Goal: Task Accomplishment & Management: Use online tool/utility

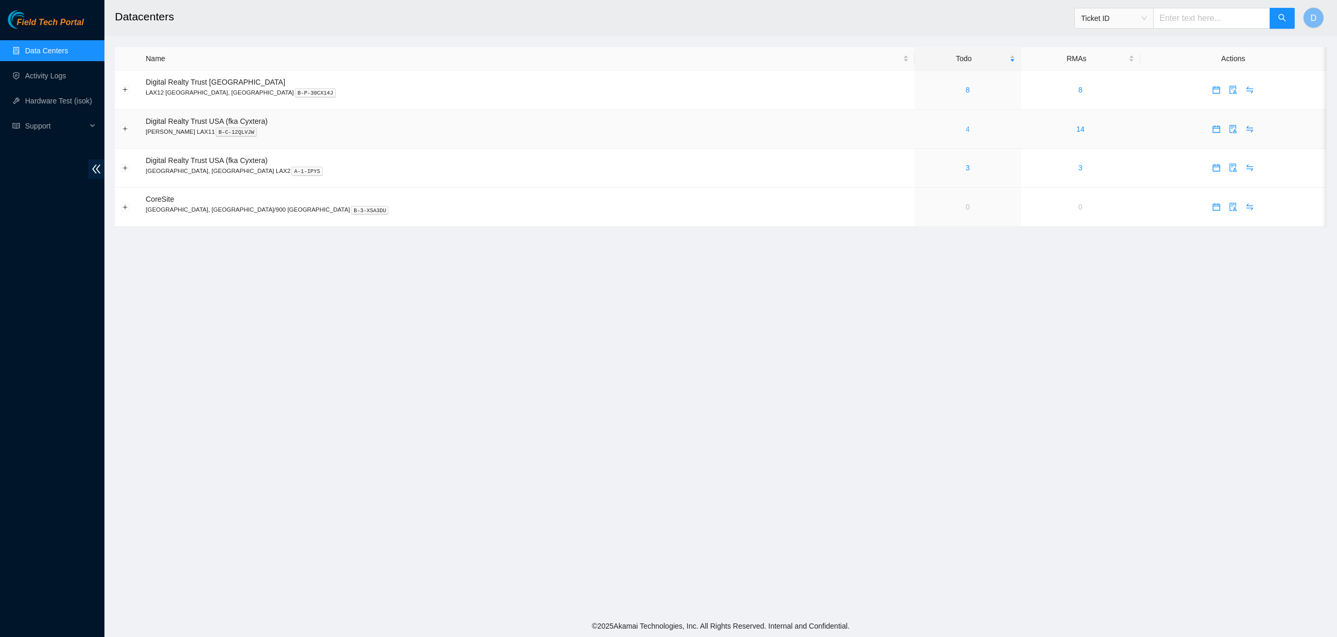
click at [966, 128] on link "4" at bounding box center [968, 129] width 4 height 8
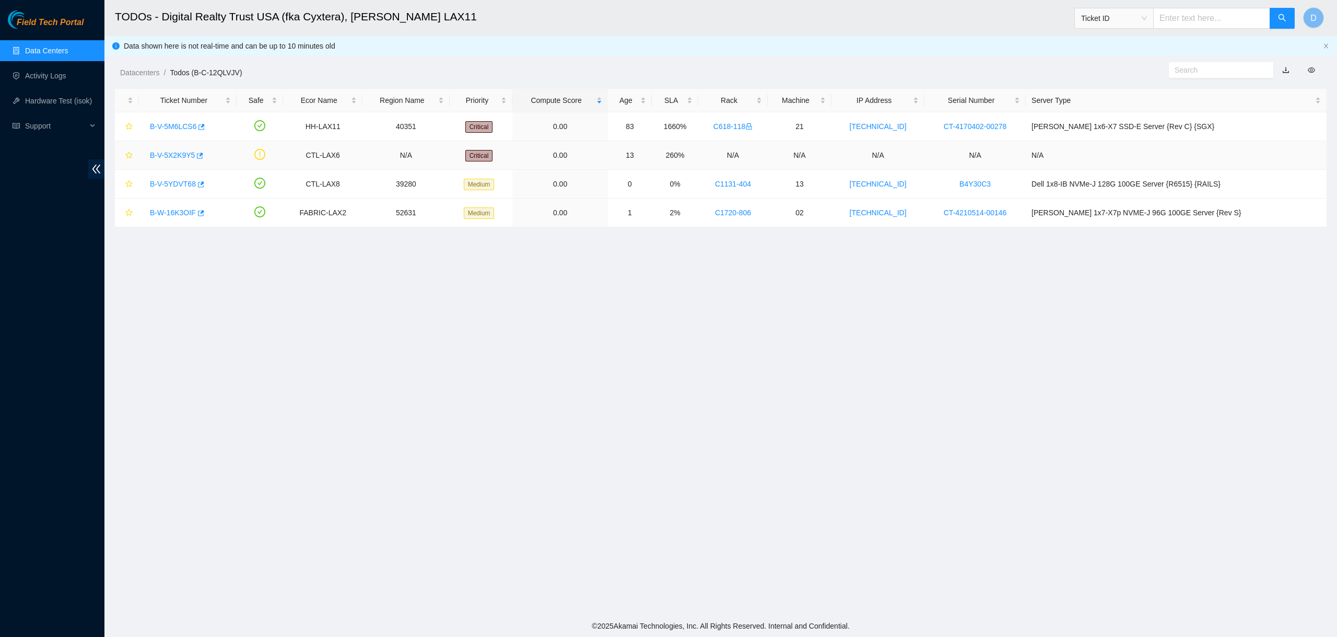
click at [172, 154] on link "B-V-5X2K9Y5" at bounding box center [172, 155] width 45 height 8
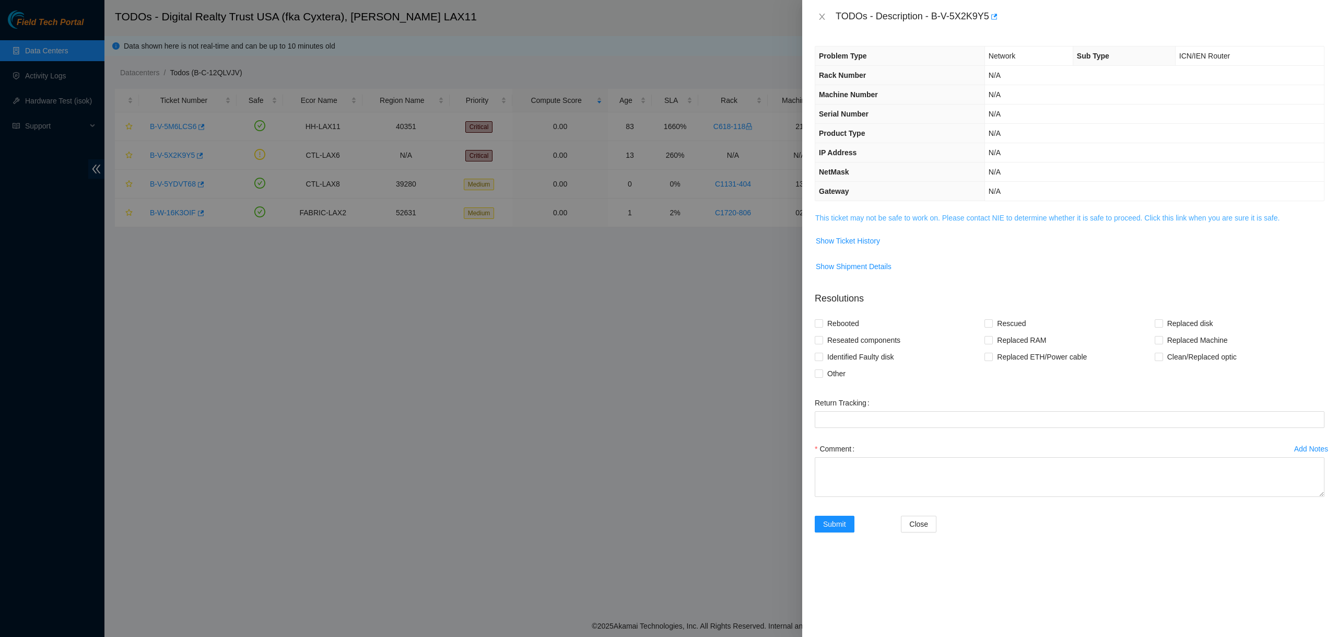
click at [929, 218] on link "This ticket may not be safe to work on. Please contact NIE to determine whether…" at bounding box center [1047, 218] width 464 height 8
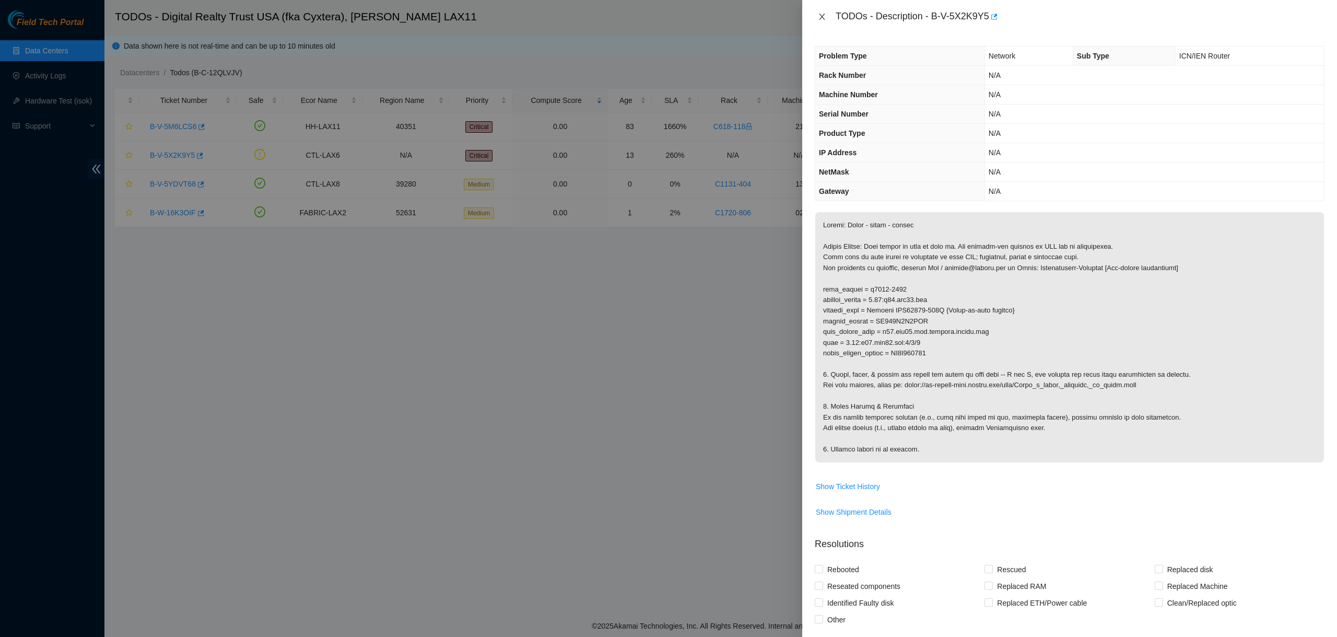
click at [821, 16] on icon "close" at bounding box center [822, 17] width 8 height 8
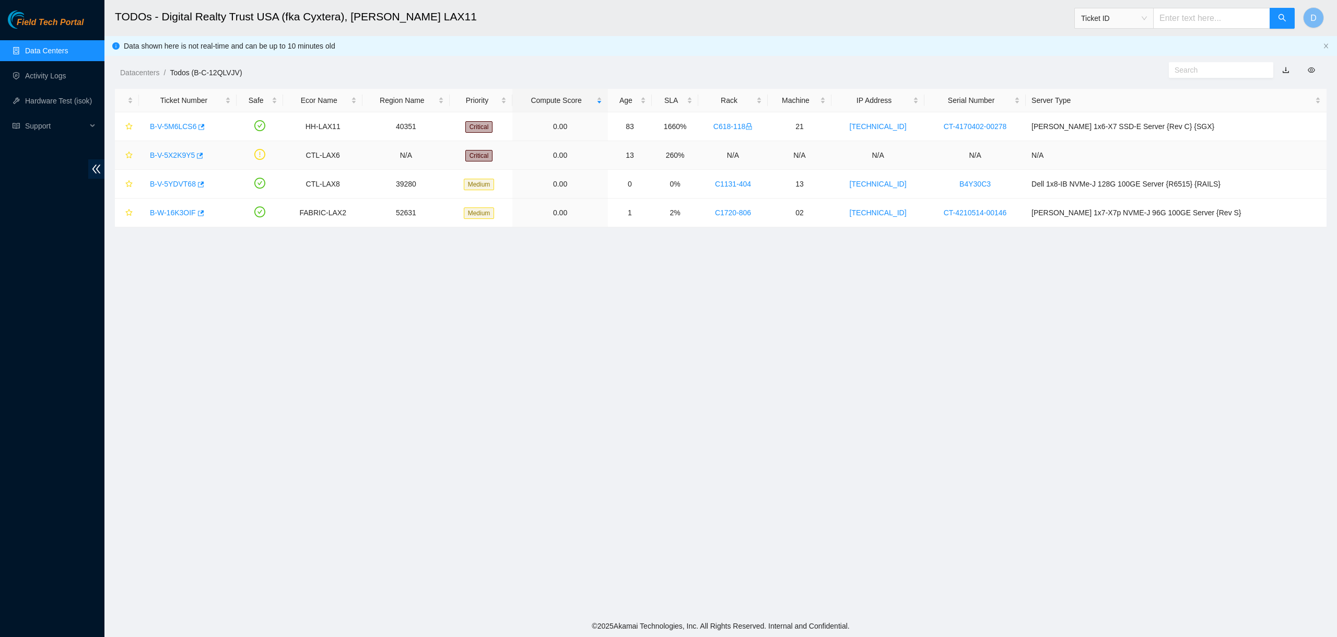
click at [161, 154] on link "B-V-5X2K9Y5" at bounding box center [172, 155] width 45 height 8
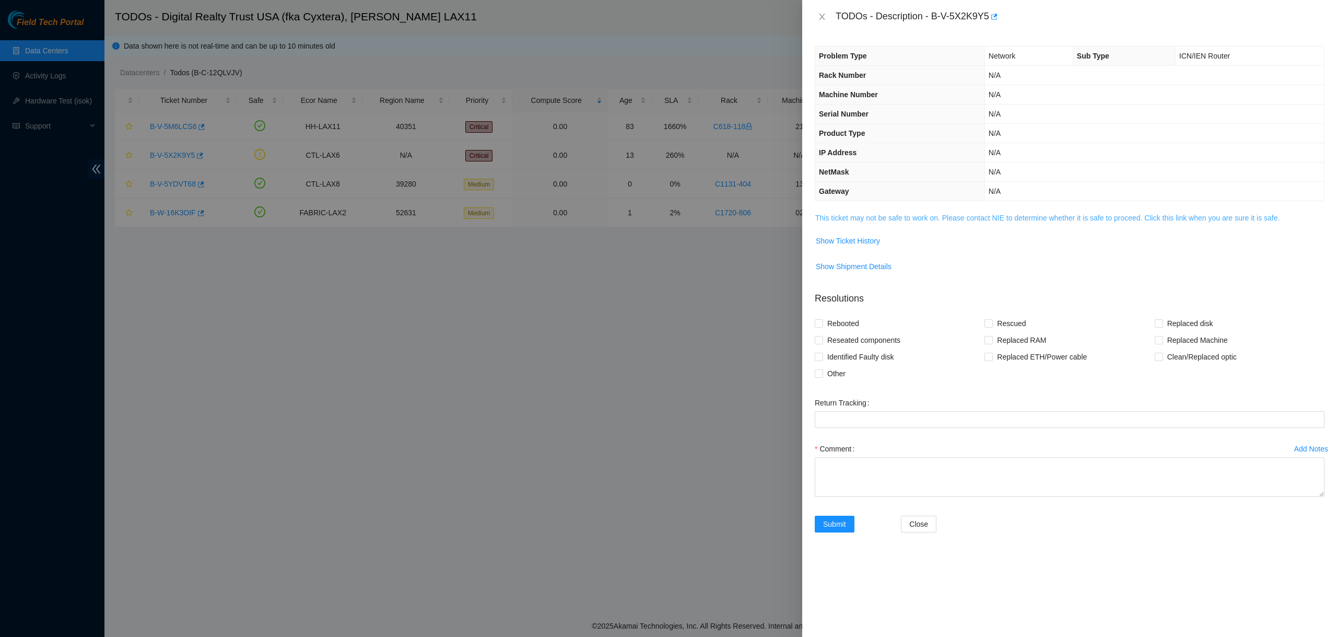
click at [876, 221] on link "This ticket may not be safe to work on. Please contact NIE to determine whether…" at bounding box center [1047, 218] width 464 height 8
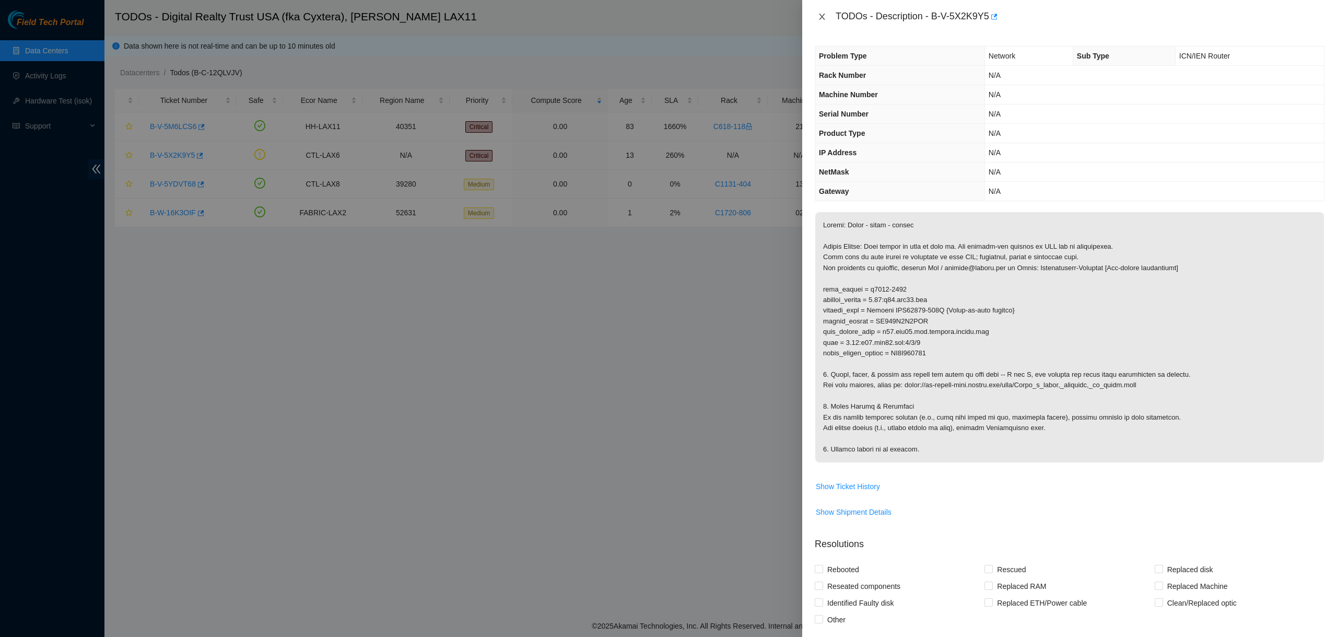
click at [821, 14] on icon "close" at bounding box center [822, 17] width 8 height 8
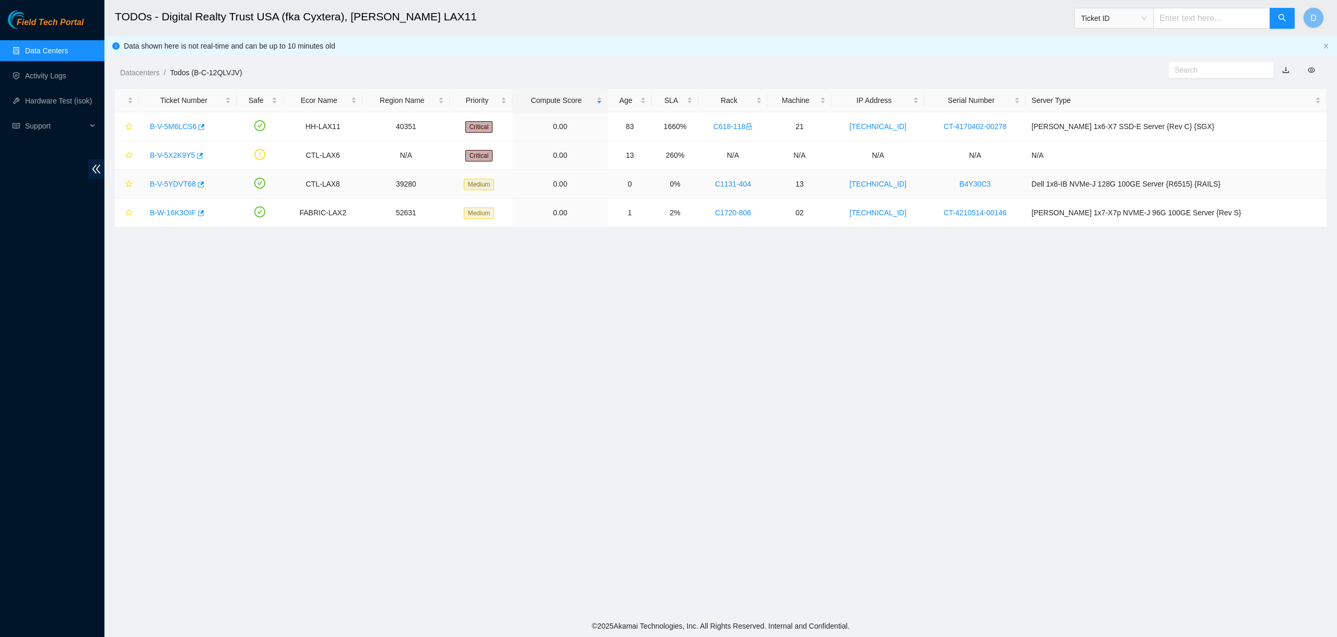
click at [165, 182] on link "B-V-5YDVT68" at bounding box center [173, 184] width 46 height 8
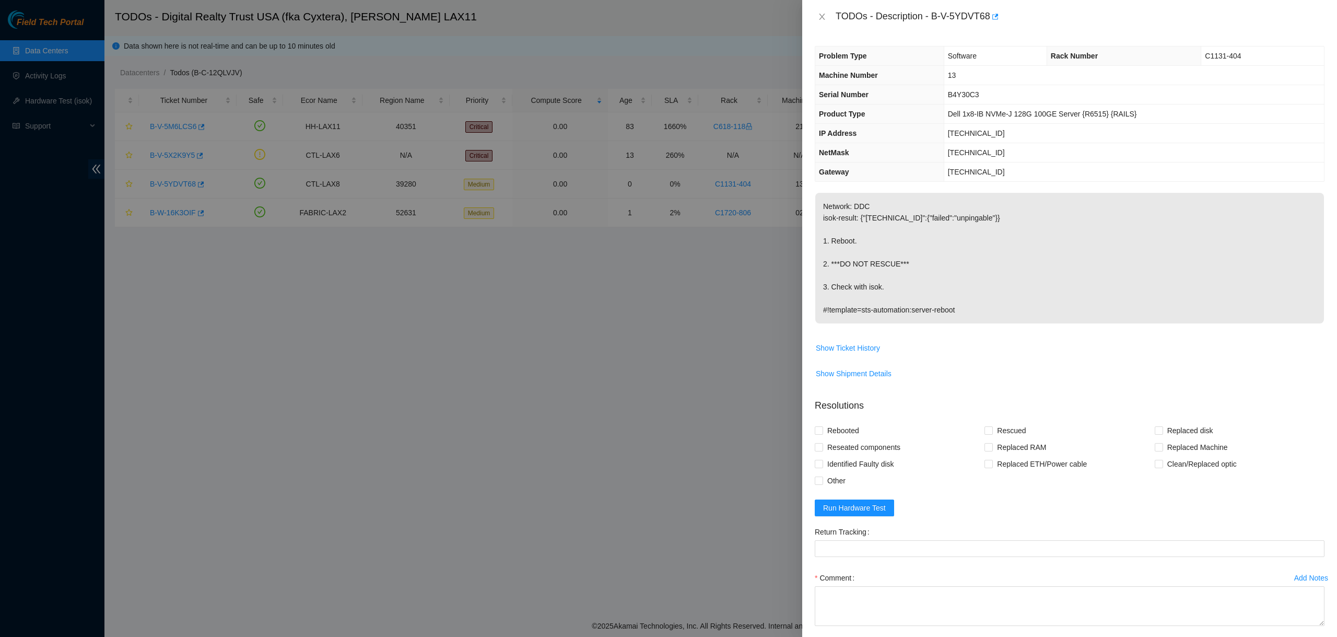
click at [533, 48] on div at bounding box center [668, 318] width 1337 height 637
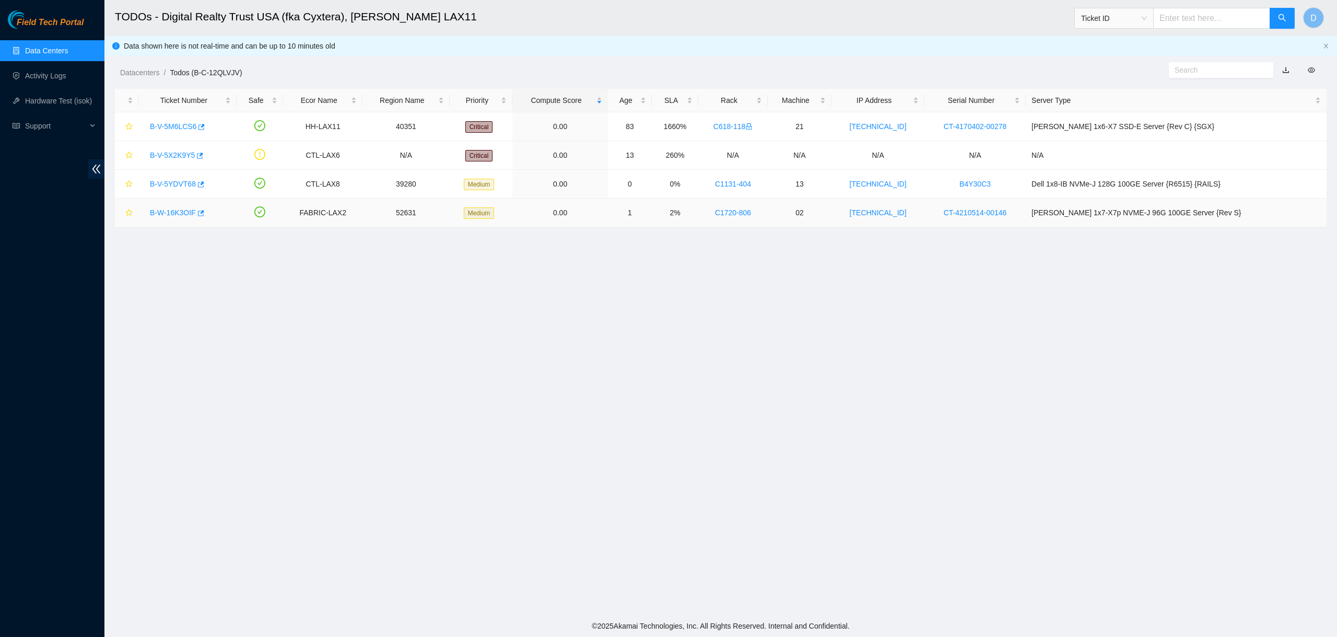
click at [177, 212] on link "B-W-16K3OIF" at bounding box center [173, 212] width 46 height 8
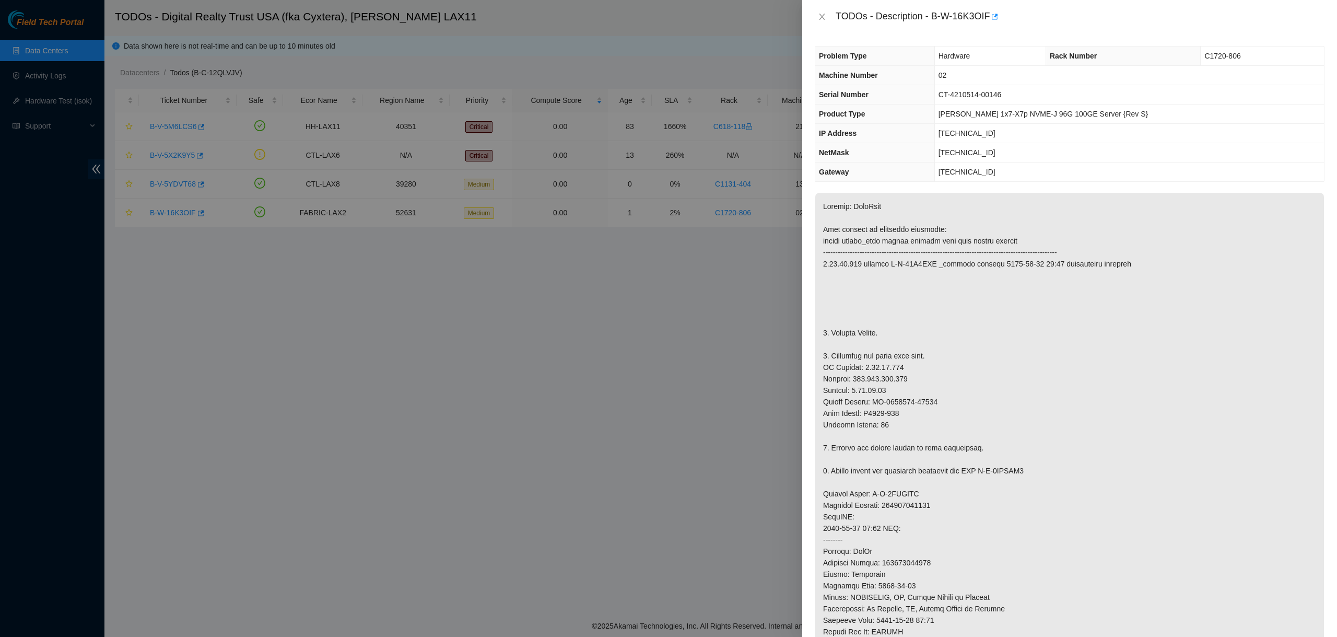
click at [604, 347] on div at bounding box center [668, 318] width 1337 height 637
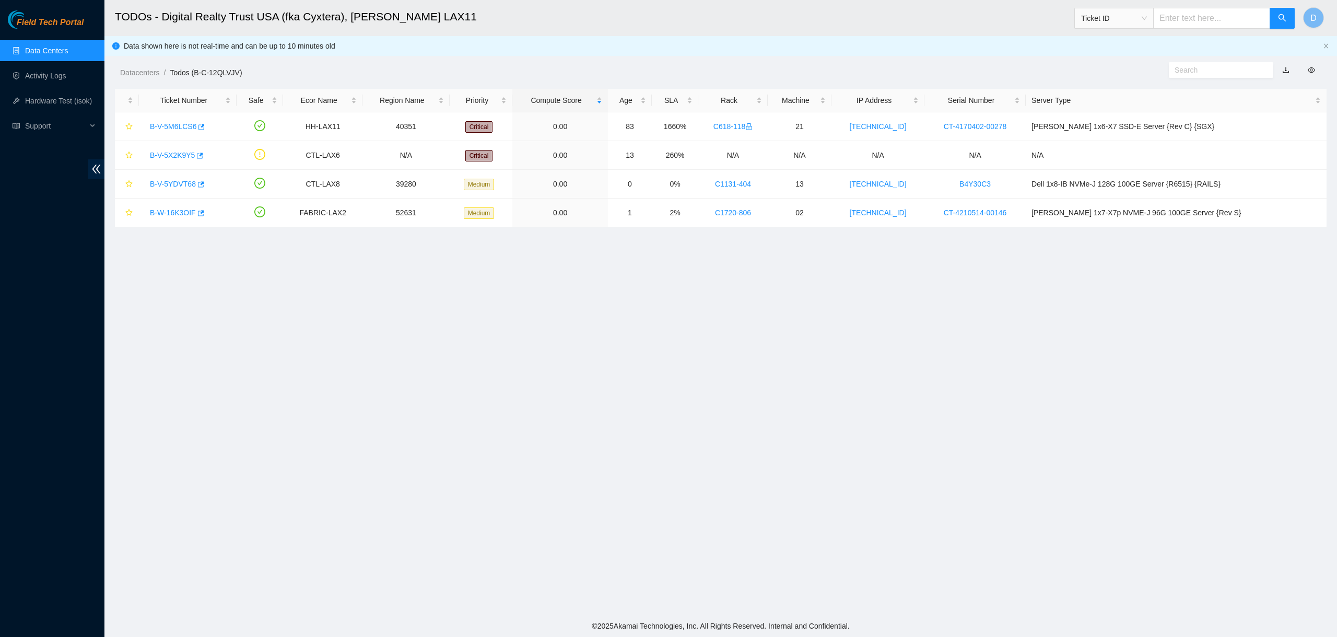
click at [887, 403] on main "TODOs - Digital Realty Trust USA (fka Cyxtera), [PERSON_NAME] LAX11 Ticket ID D…" at bounding box center [720, 307] width 1233 height 615
click at [49, 76] on link "Activity Logs" at bounding box center [45, 76] width 41 height 8
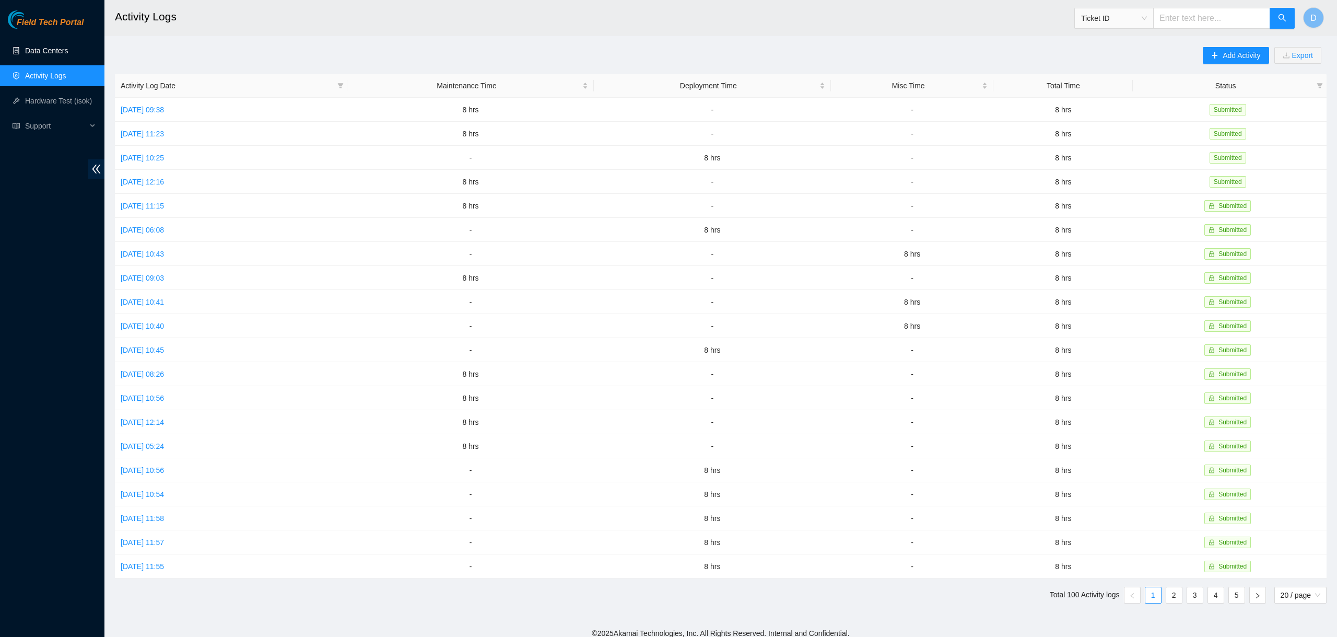
click at [52, 50] on link "Data Centers" at bounding box center [46, 50] width 43 height 8
